Goal: Information Seeking & Learning: Learn about a topic

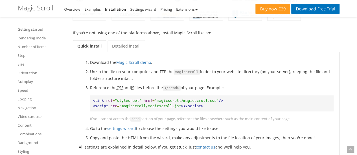
scroll to position [119, 0]
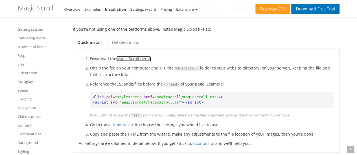
click at [140, 58] on link "Magic Scroll demo" at bounding box center [133, 58] width 35 height 5
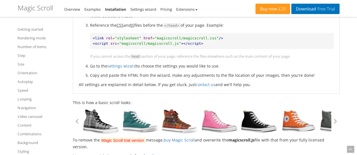
scroll to position [181, 0]
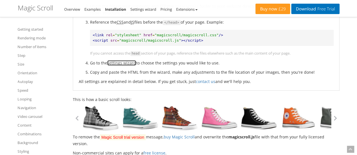
click at [116, 63] on link "settings wizard" at bounding box center [121, 62] width 29 height 5
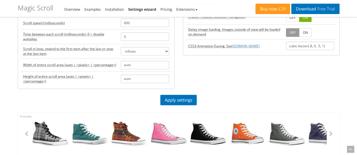
scroll to position [141, 0]
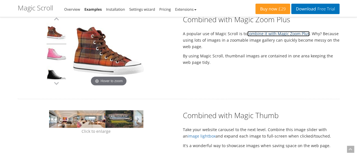
scroll to position [396, 0]
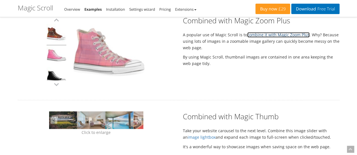
drag, startPoint x: 55, startPoint y: 62, endPoint x: 66, endPoint y: 26, distance: 38.3
click at [66, 26] on td at bounding box center [59, 52] width 25 height 73
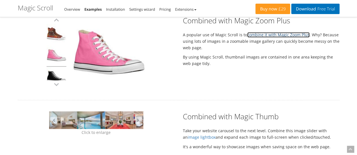
drag, startPoint x: 60, startPoint y: 47, endPoint x: 60, endPoint y: 64, distance: 17.2
click at [60, 64] on link at bounding box center [57, 55] width 20 height 21
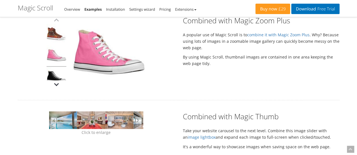
click at [56, 86] on button "button" at bounding box center [56, 84] width 8 height 8
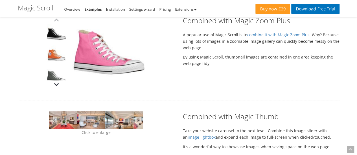
click at [56, 86] on button "button" at bounding box center [56, 84] width 8 height 8
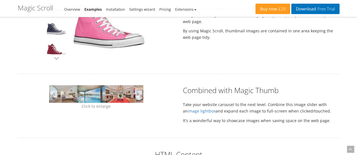
scroll to position [422, 0]
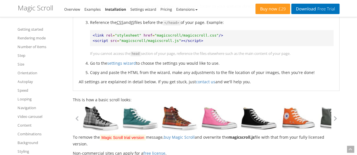
scroll to position [181, 0]
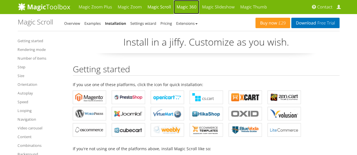
click at [191, 3] on link "Magic 360" at bounding box center [186, 7] width 26 height 14
